Goal: Task Accomplishment & Management: Manage account settings

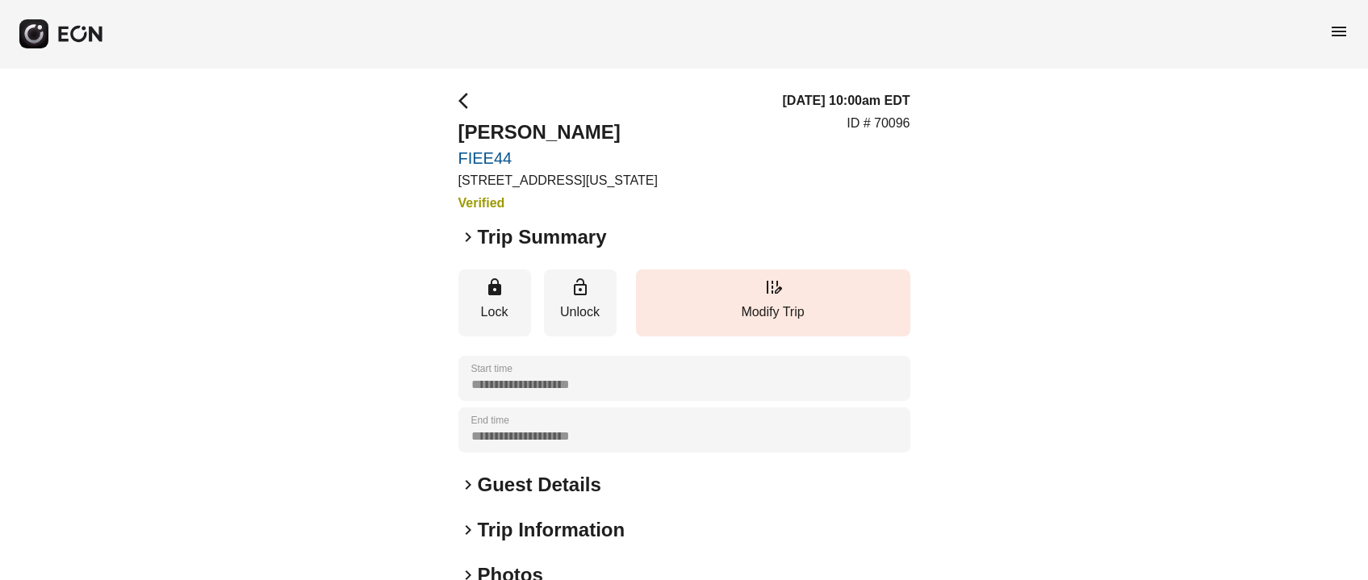
scroll to position [224, 0]
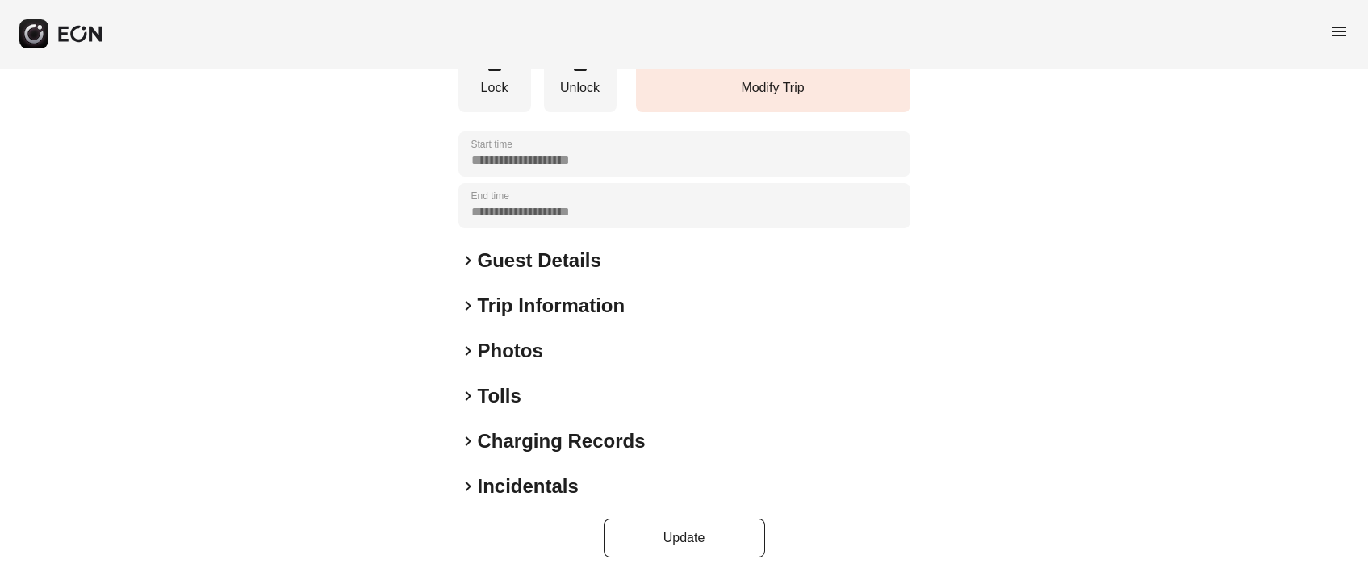
click at [502, 312] on h2 "Trip Information" at bounding box center [552, 306] width 148 height 26
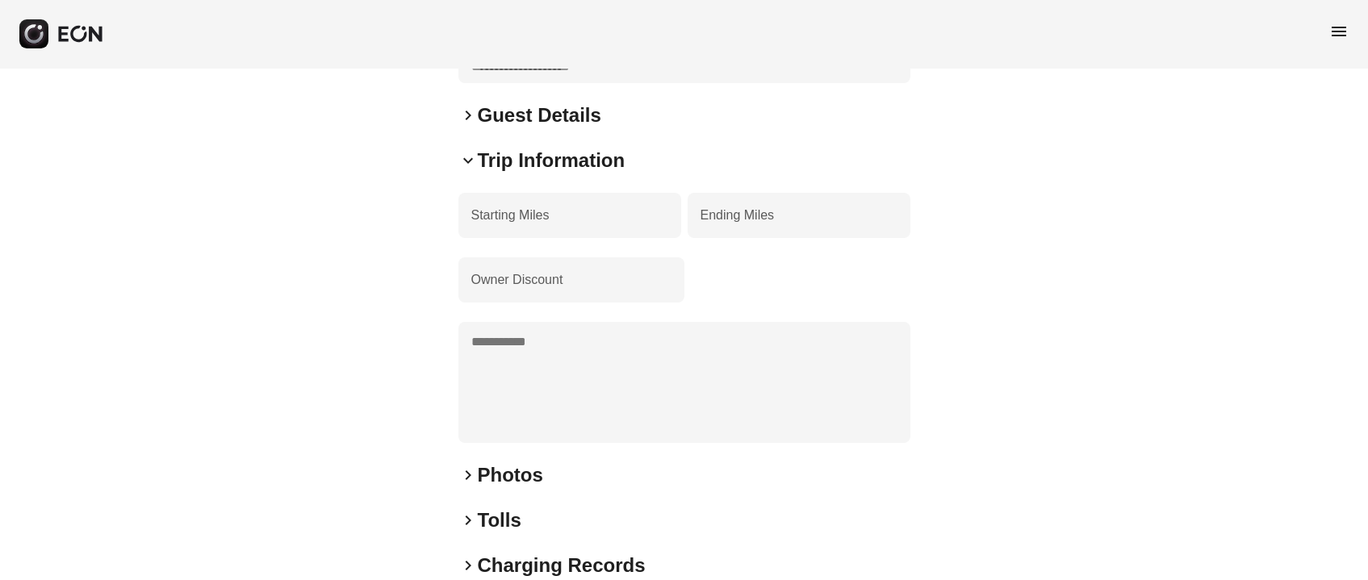
scroll to position [467, 0]
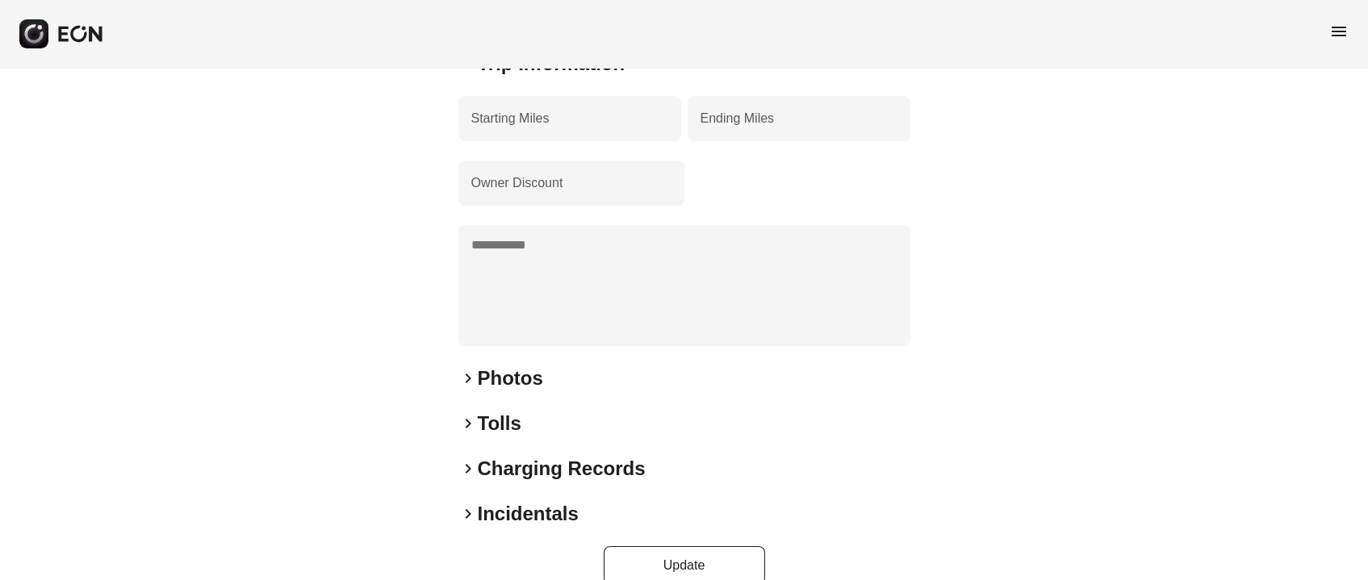
click at [515, 370] on h2 "Photos" at bounding box center [510, 379] width 65 height 26
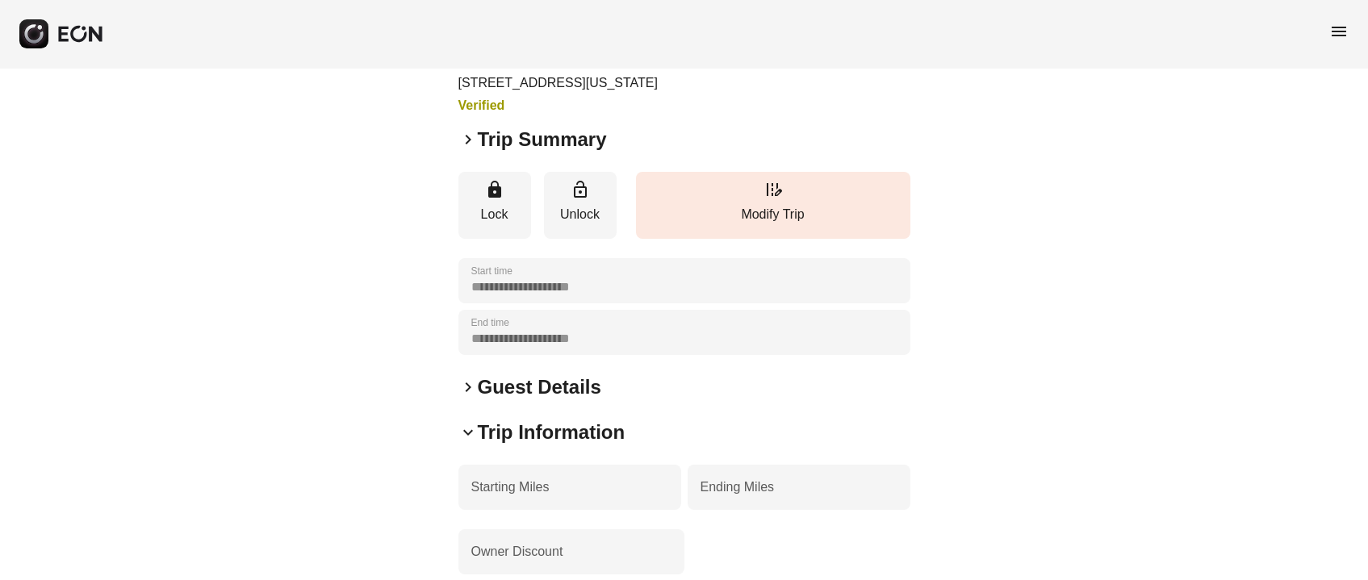
scroll to position [0, 0]
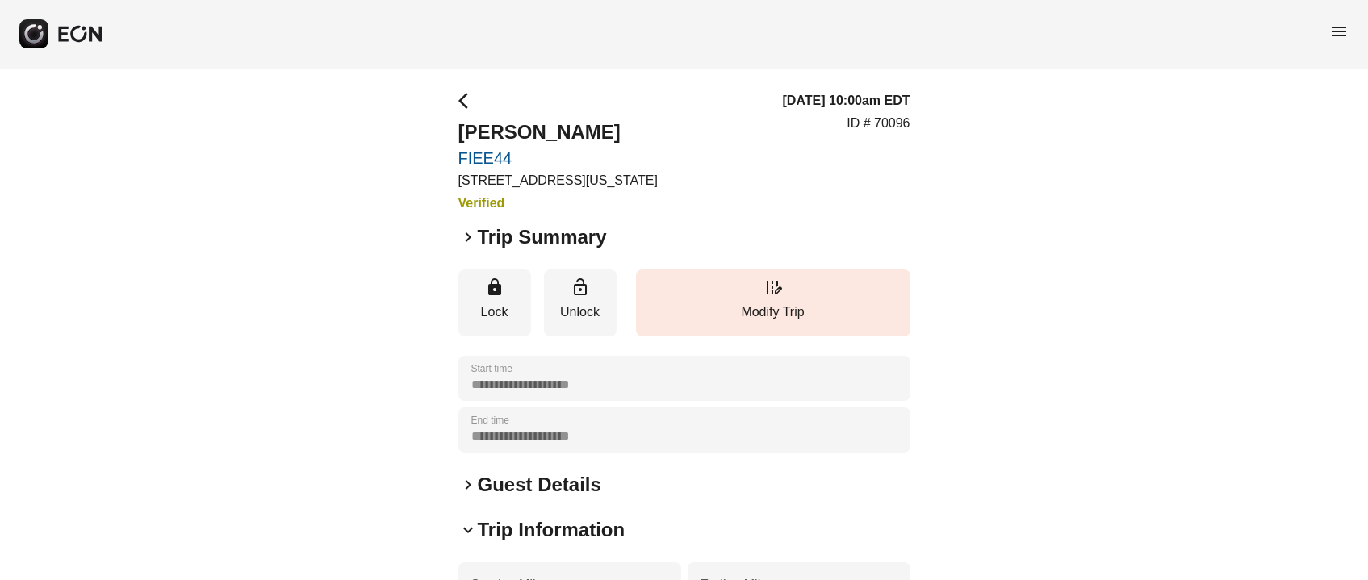
click at [585, 238] on h2 "Trip Summary" at bounding box center [542, 237] width 129 height 26
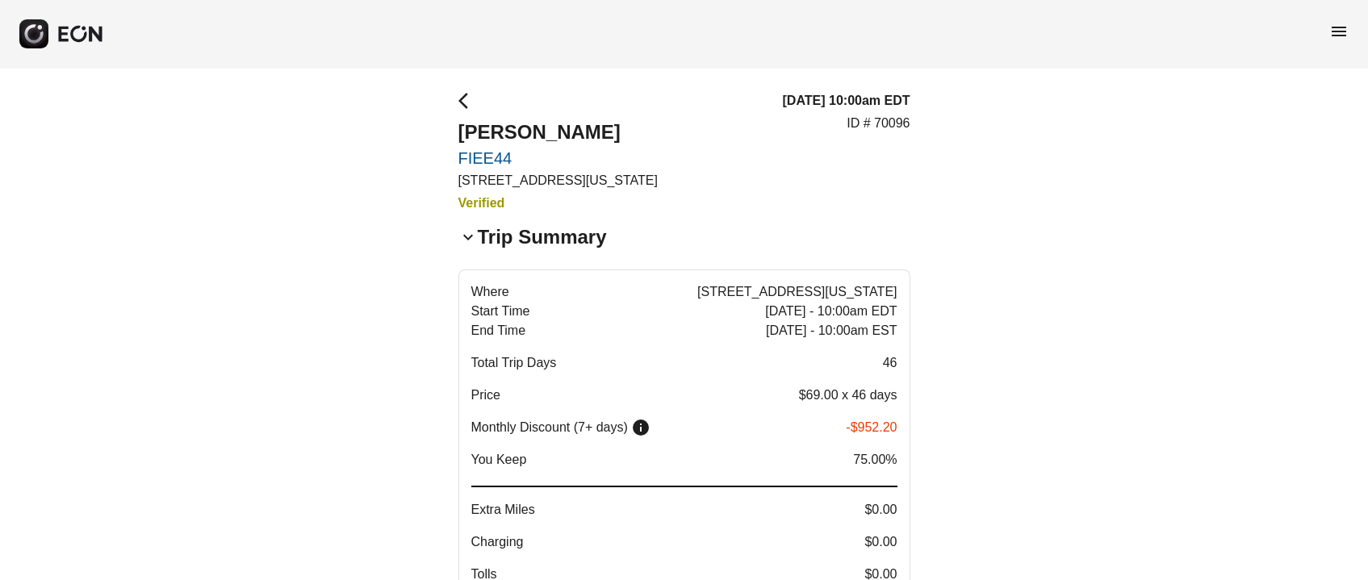
click at [670, 408] on div "Where [STREET_ADDRESS][US_STATE] Start Time [DATE] - 10:00am EDT End Time [DATE…" at bounding box center [684, 453] width 426 height 341
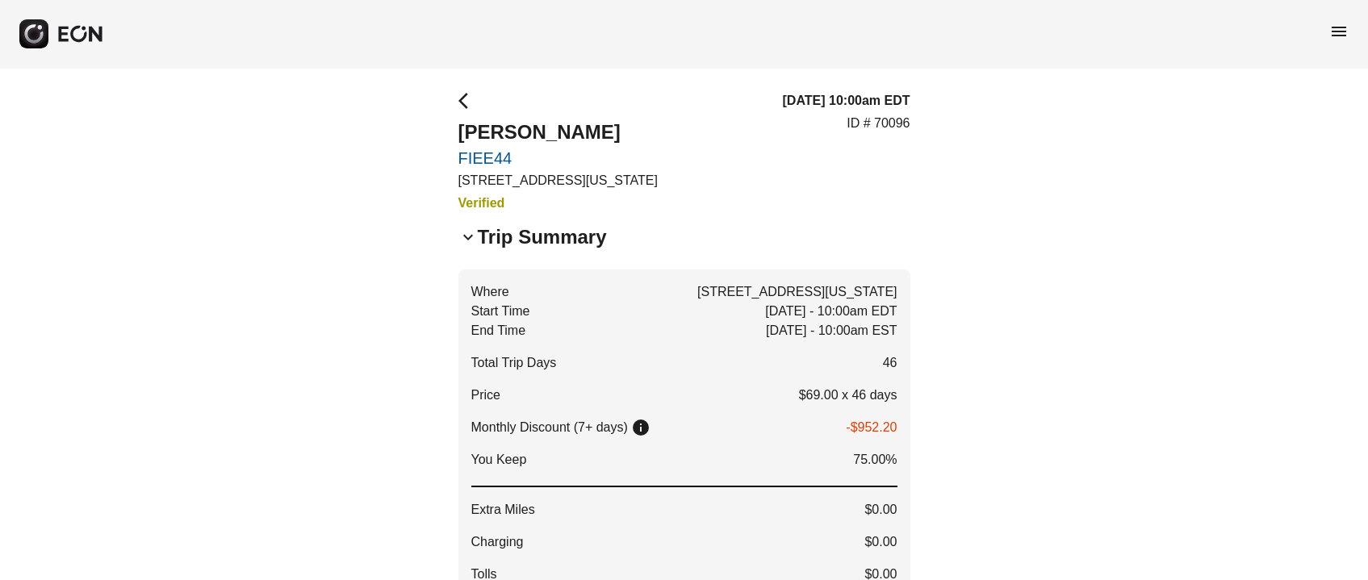
click at [485, 159] on link "FIEE44" at bounding box center [557, 158] width 199 height 19
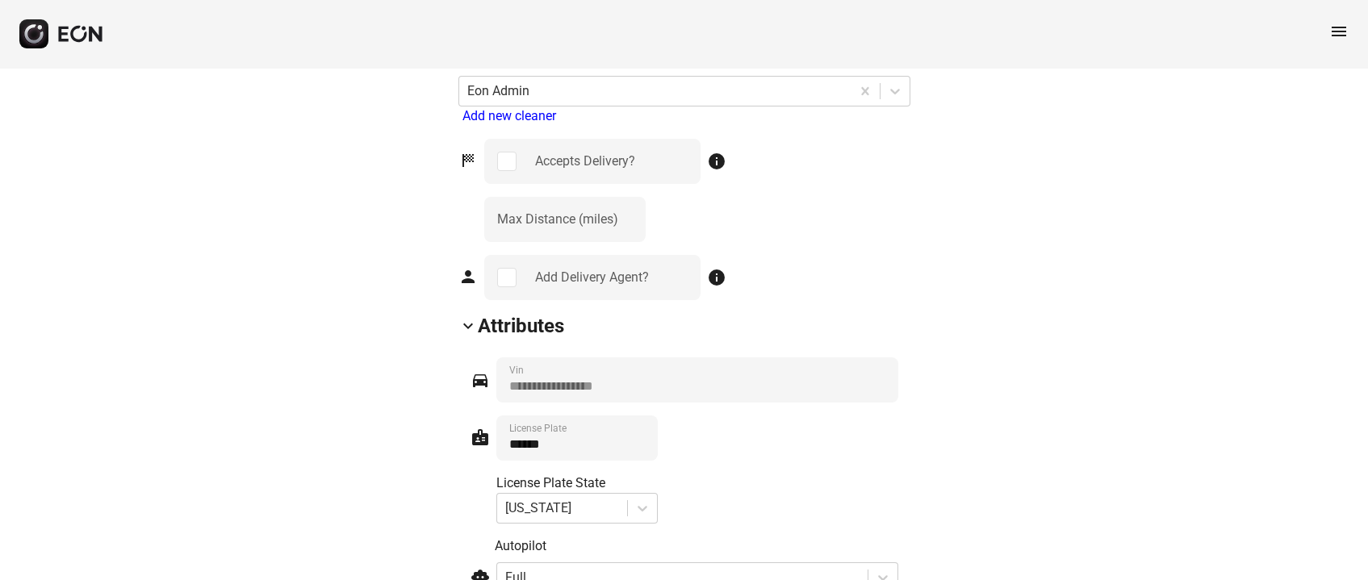
scroll to position [2178, 0]
